Goal: Information Seeking & Learning: Learn about a topic

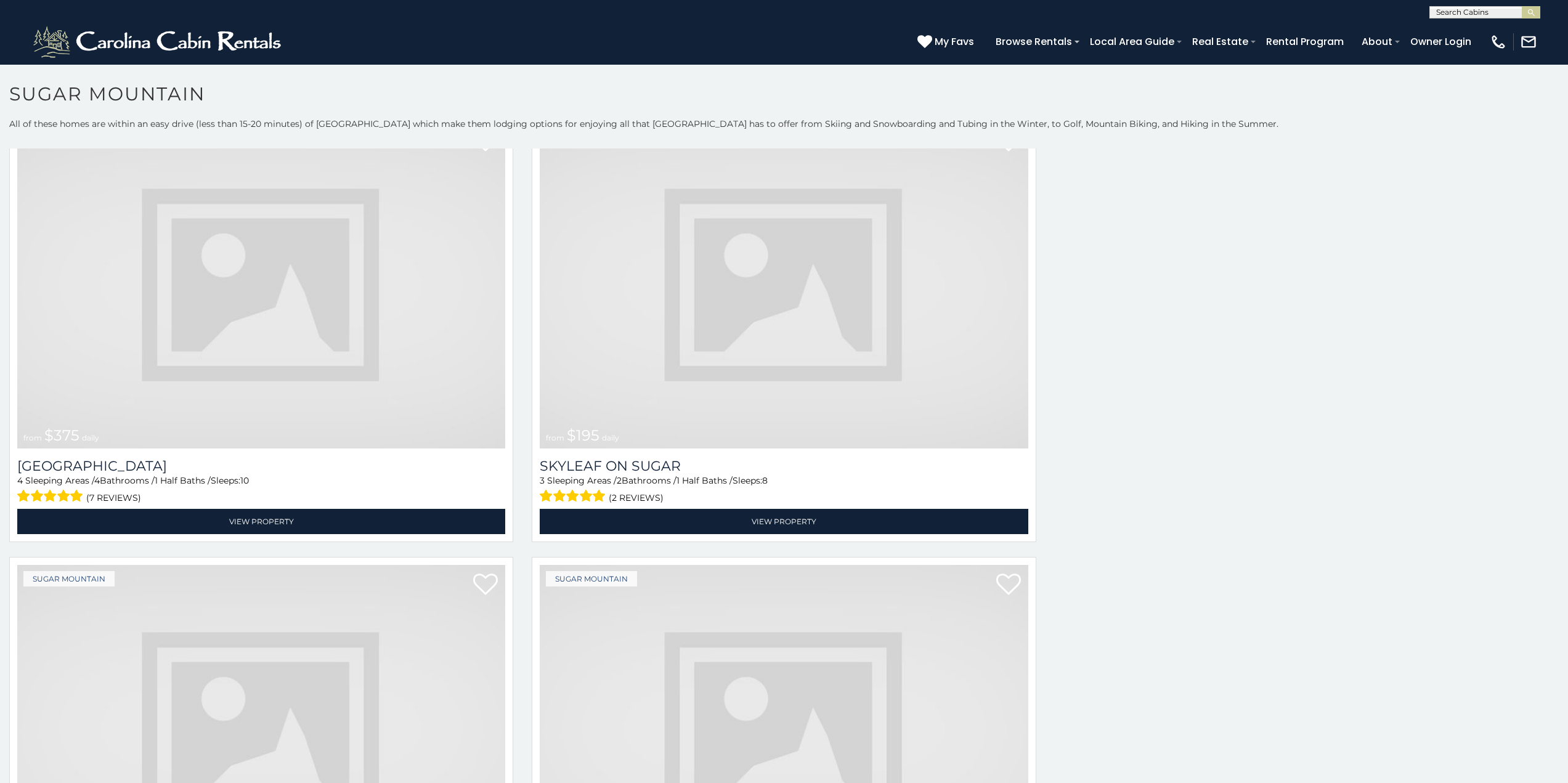
scroll to position [313, 0]
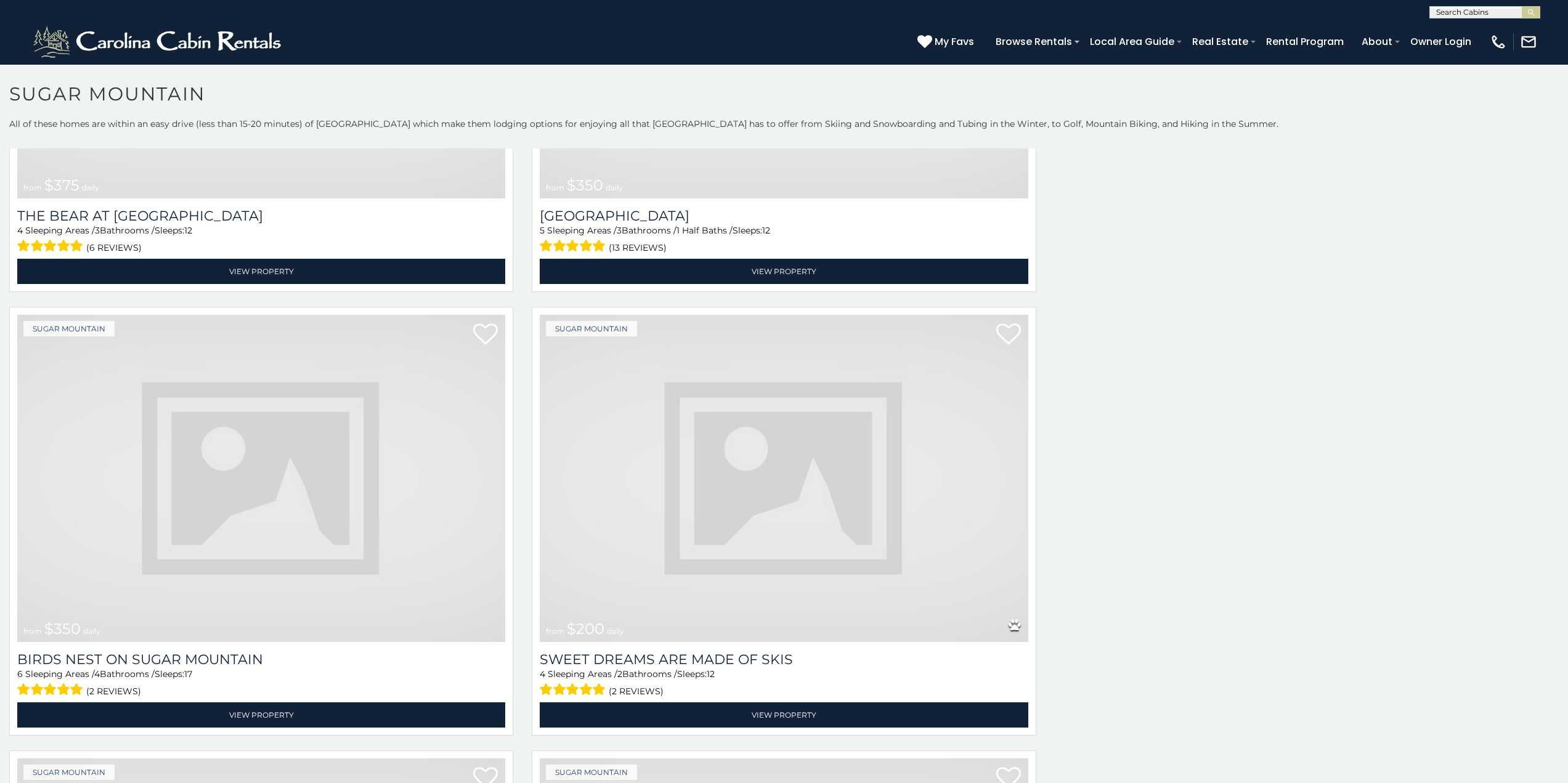
click at [874, 441] on img at bounding box center [784, 478] width 488 height 327
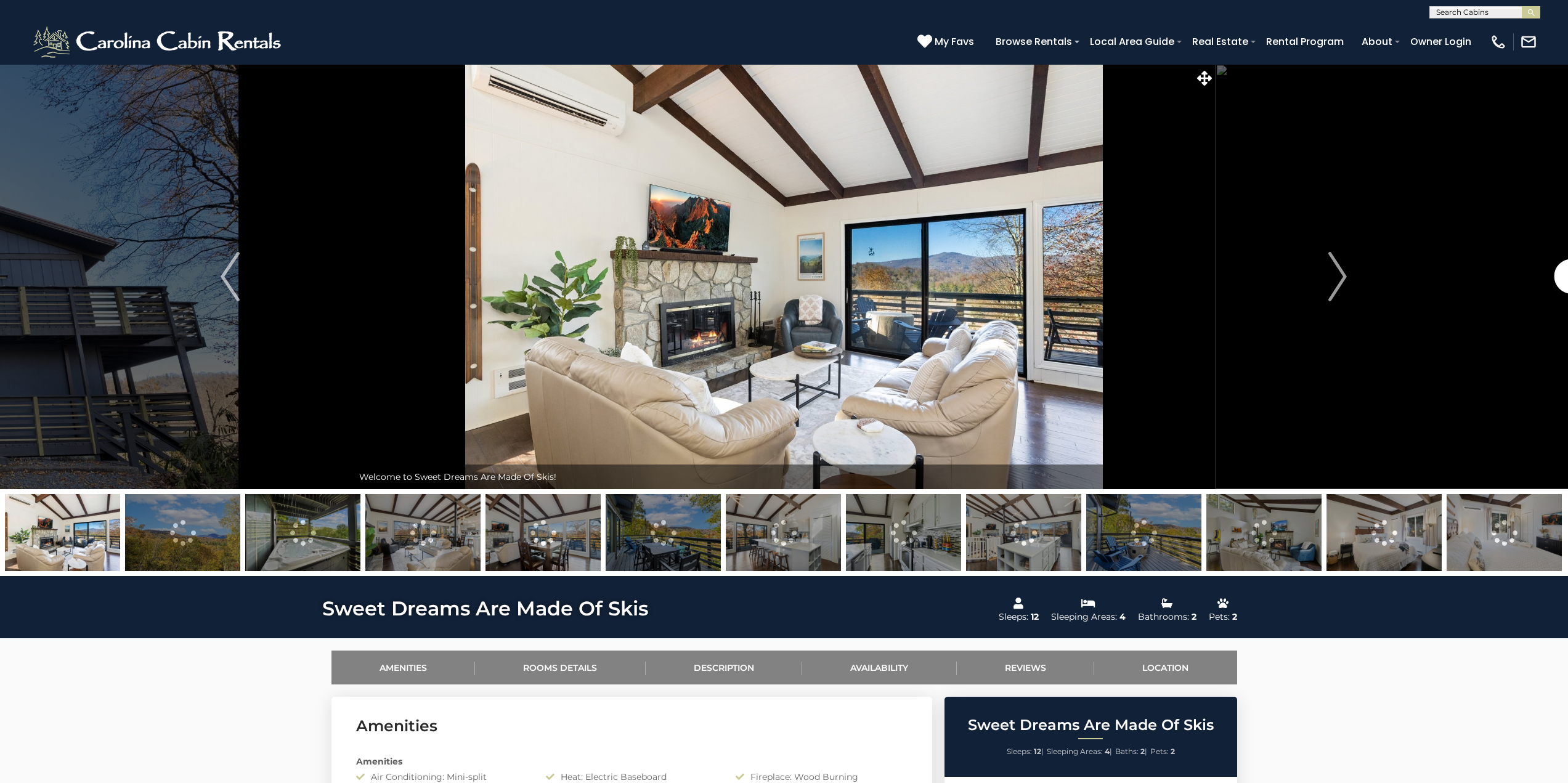
scroll to position [49, 0]
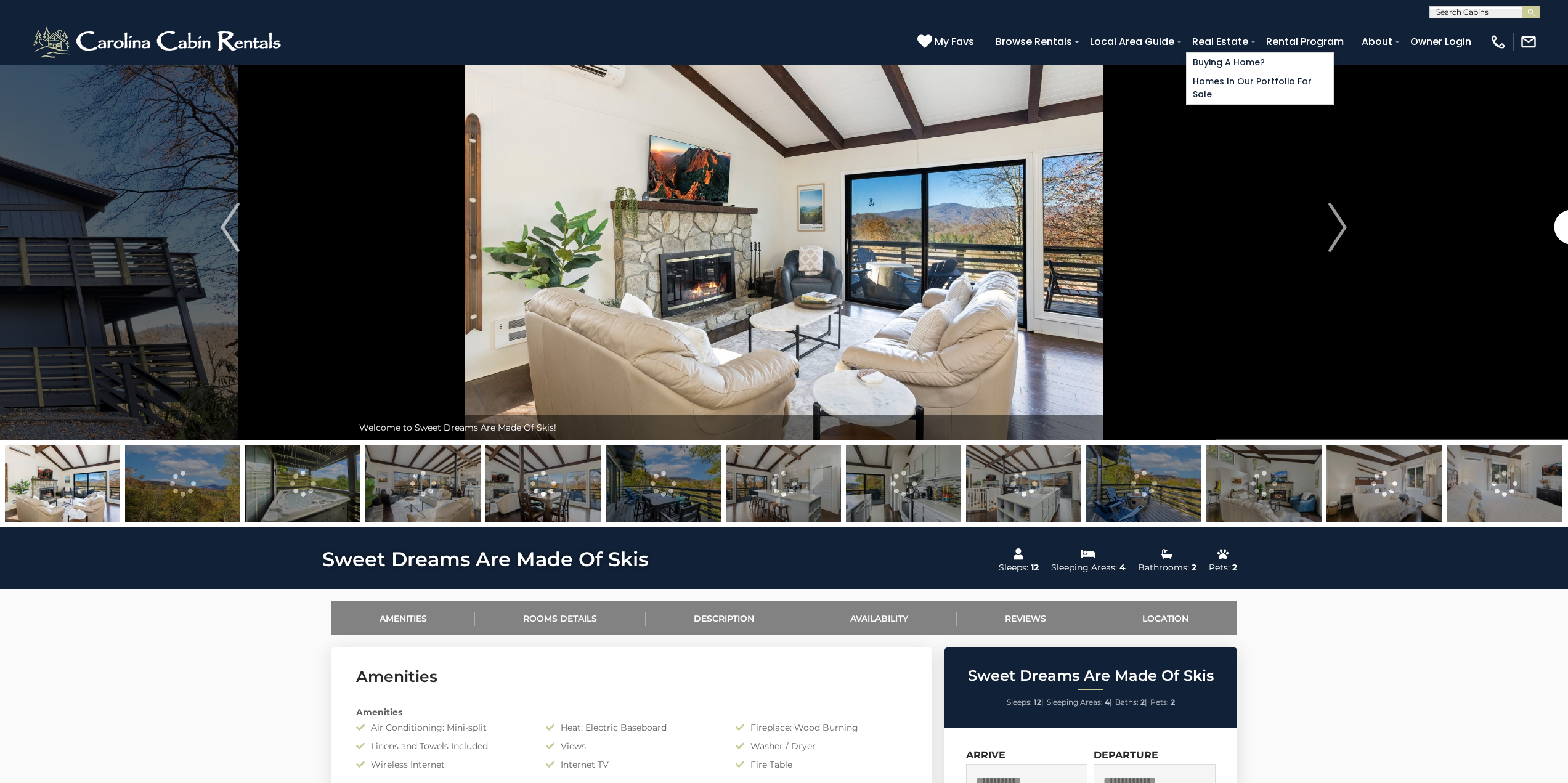
click at [1256, 41] on span at bounding box center [1253, 42] width 5 height 2
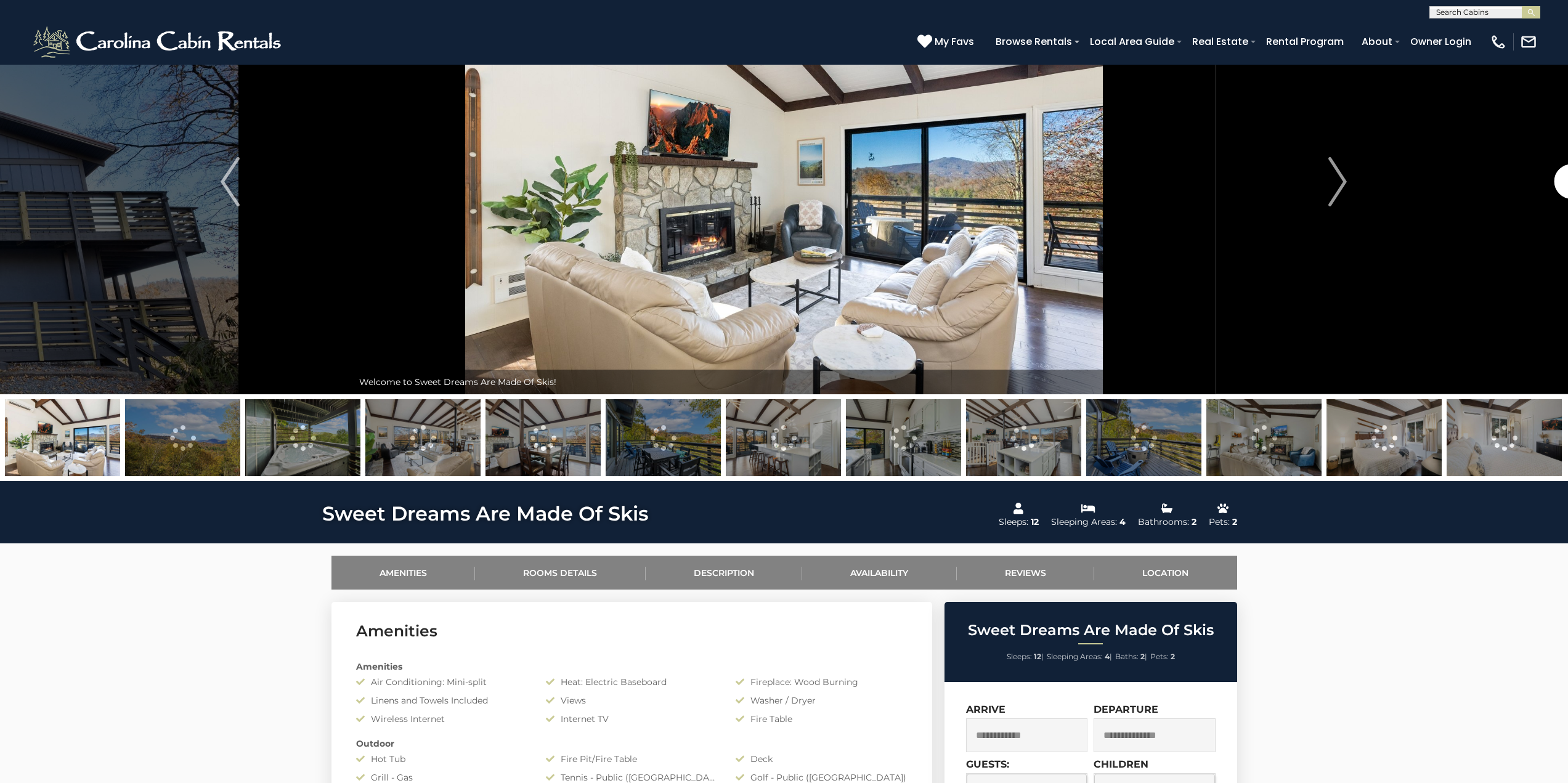
scroll to position [100, 0]
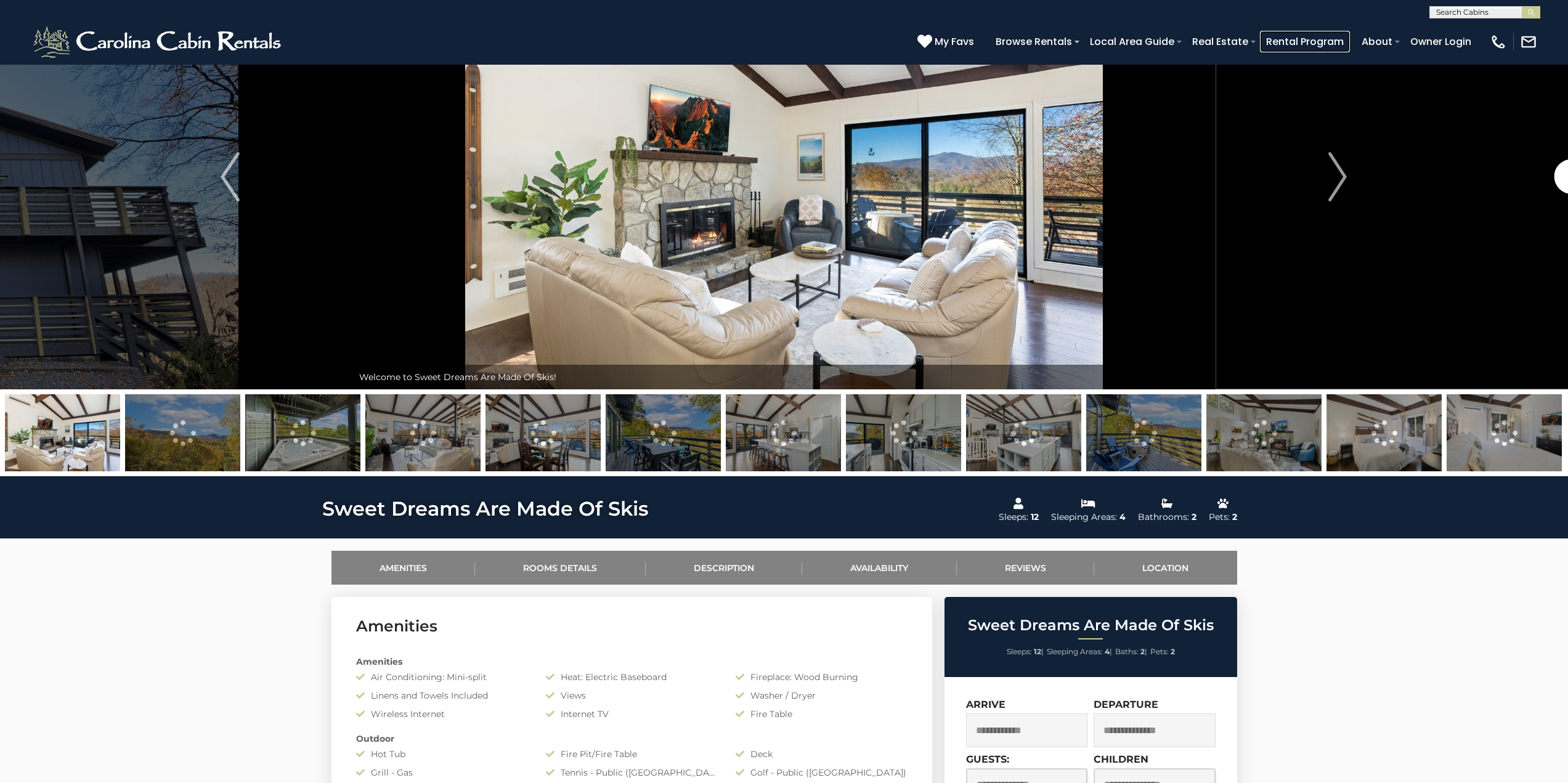
click at [1347, 49] on link "Rental Program" at bounding box center [1305, 41] width 90 height 22
